Goal: Task Accomplishment & Management: Manage account settings

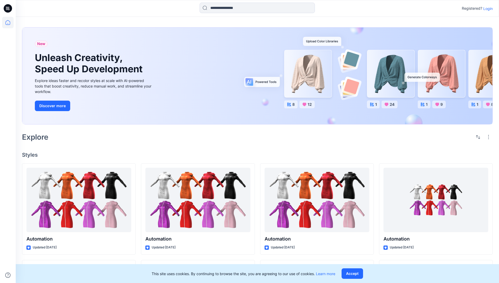
click at [487, 8] on p "Login" at bounding box center [488, 9] width 9 height 6
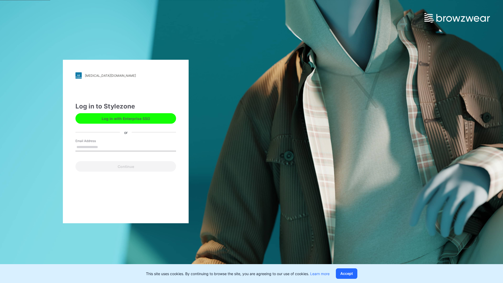
click at [104, 147] on input "Email Address" at bounding box center [126, 147] width 101 height 8
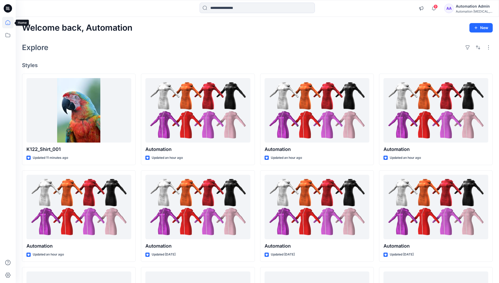
click at [10, 23] on icon at bounding box center [8, 22] width 5 height 5
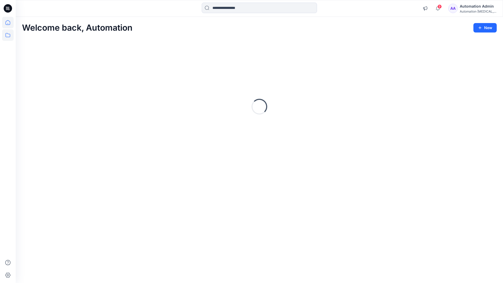
click at [8, 36] on icon at bounding box center [8, 35] width 12 height 12
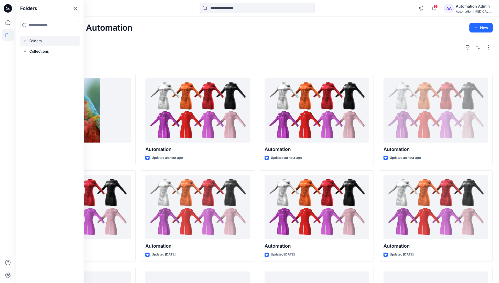
click at [35, 40] on div at bounding box center [50, 41] width 60 height 10
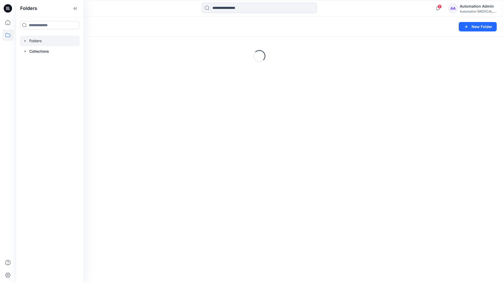
click at [259, 201] on div "Folders New Folder Loading..." at bounding box center [260, 150] width 488 height 266
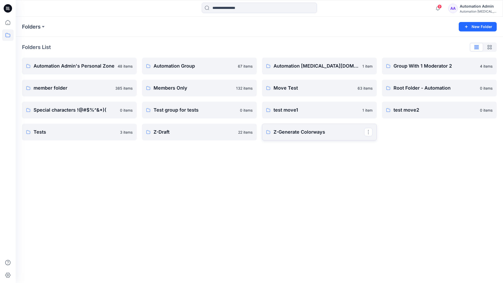
click at [299, 135] on p "Z-Generate Colorways" at bounding box center [319, 131] width 91 height 7
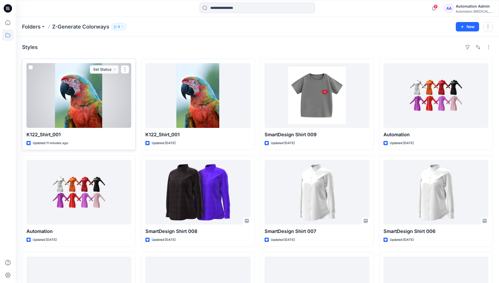
click at [31, 68] on span at bounding box center [31, 67] width 4 height 4
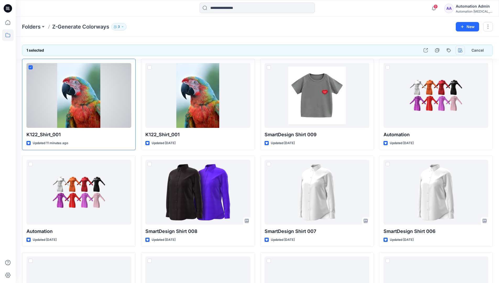
click at [460, 51] on icon "button" at bounding box center [461, 50] width 4 height 4
